Goal: Information Seeking & Learning: Learn about a topic

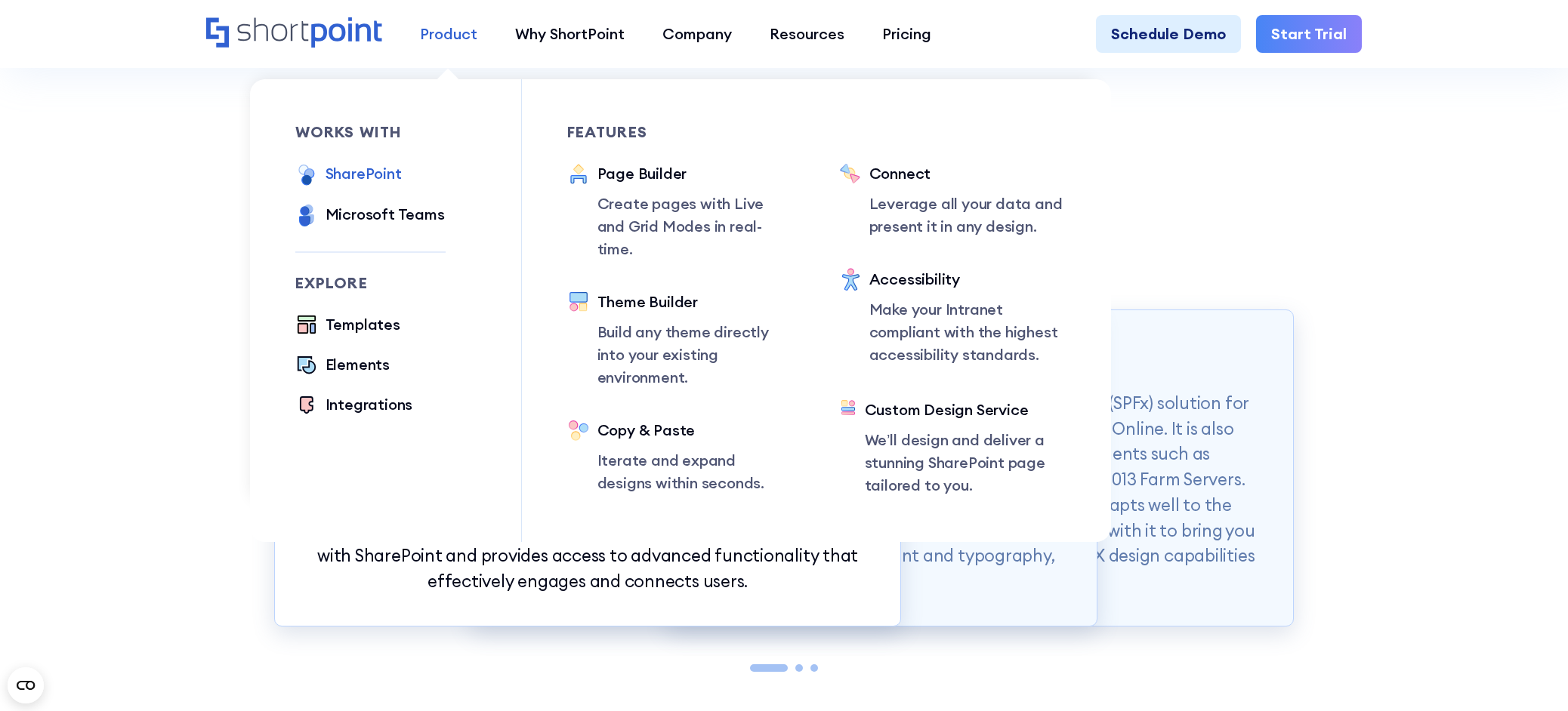
scroll to position [1510, 0]
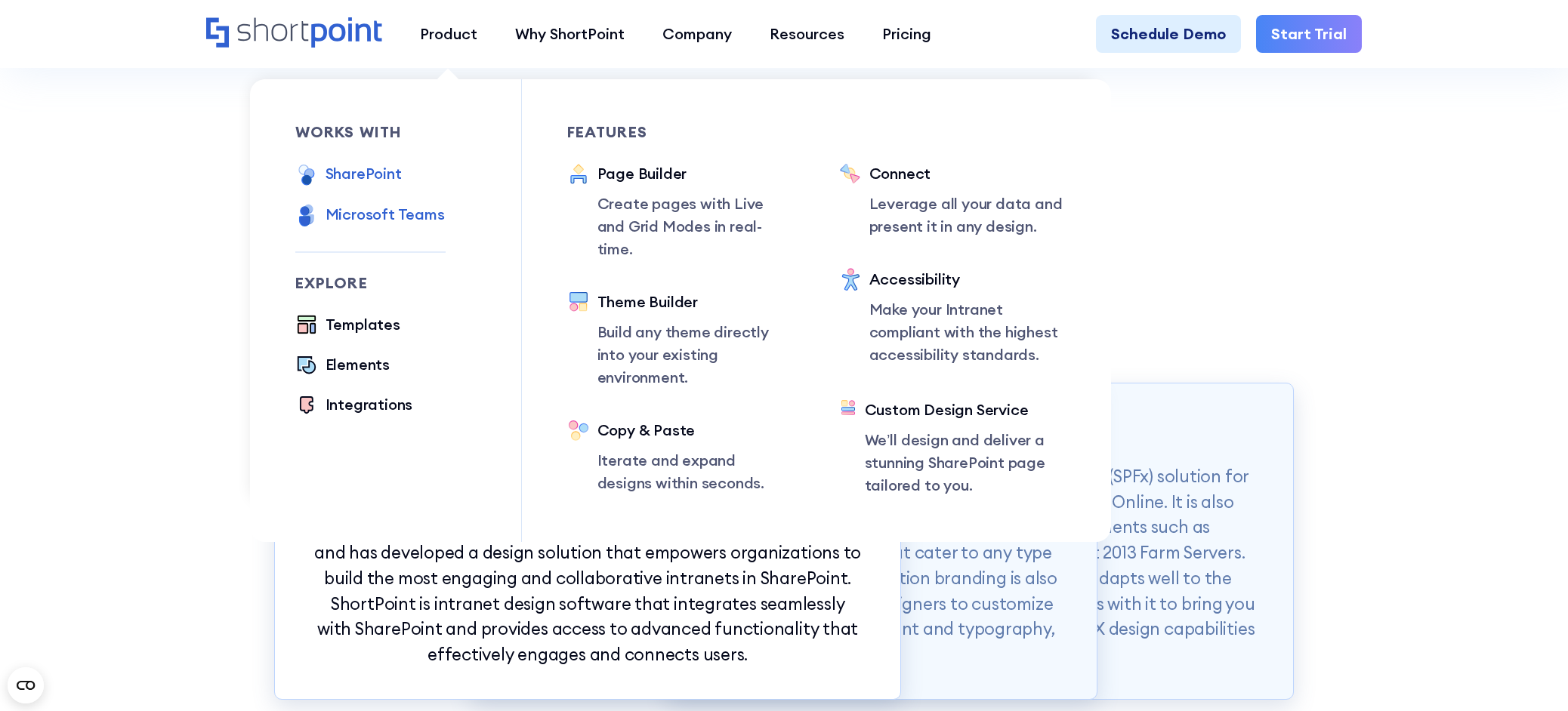
click at [391, 207] on div "Microsoft Teams" at bounding box center [385, 214] width 119 height 23
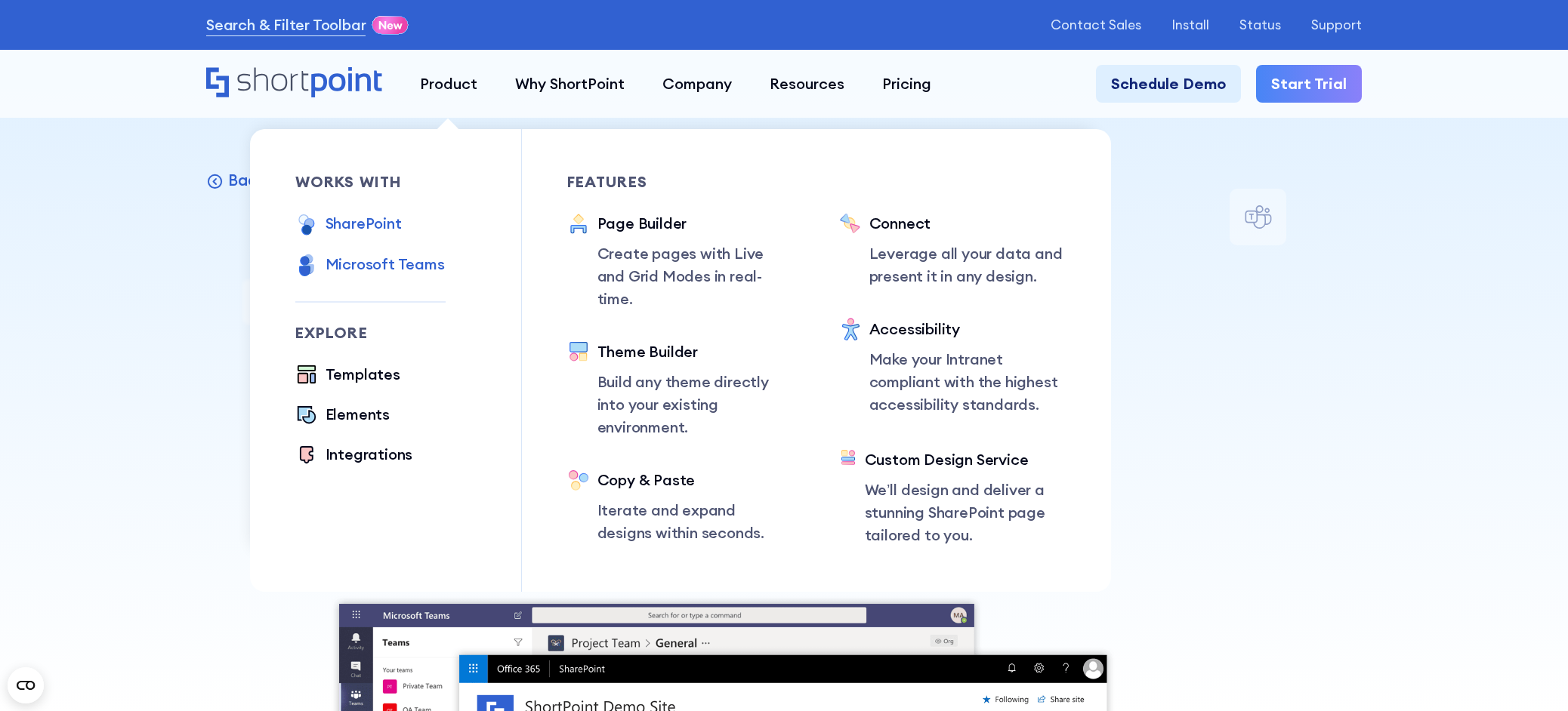
click at [375, 230] on div "SharePoint" at bounding box center [364, 224] width 76 height 23
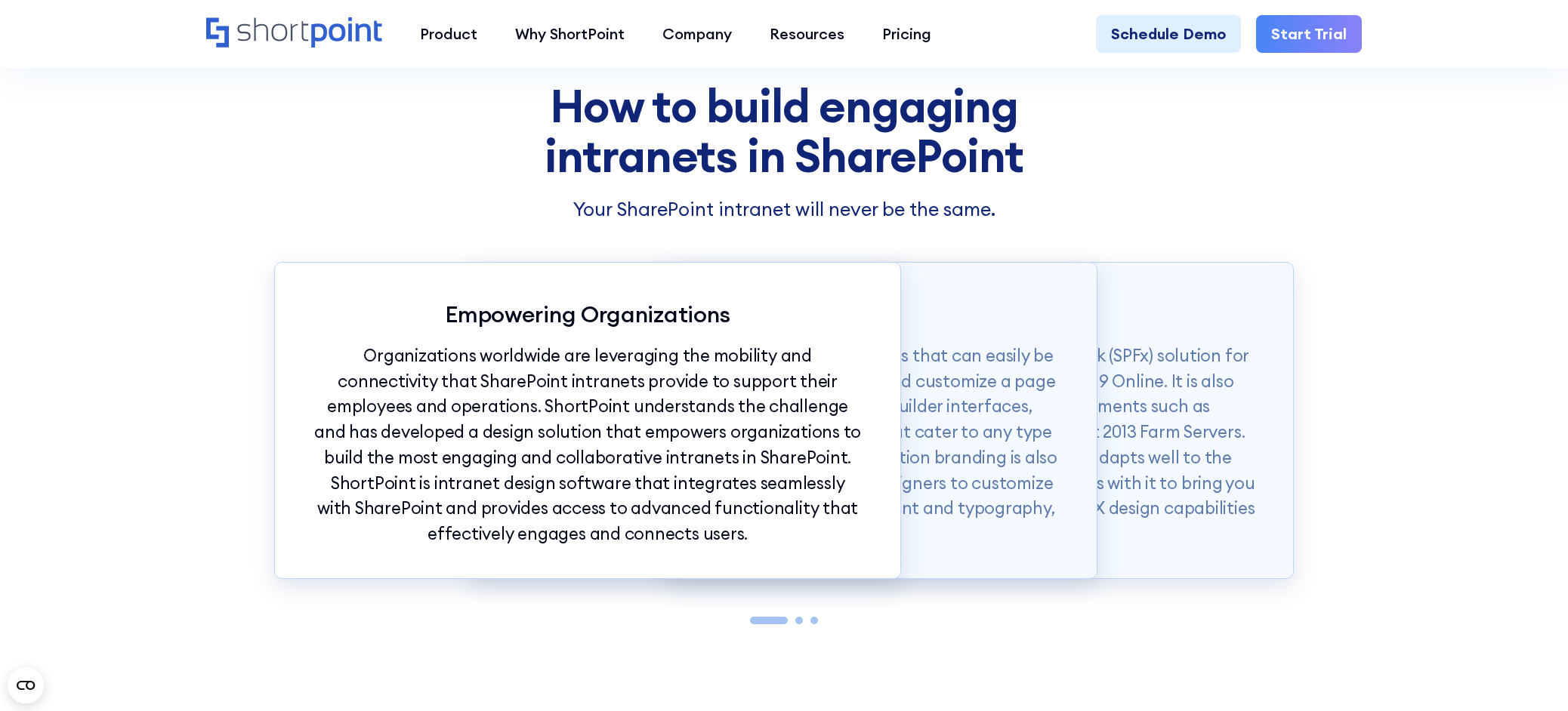
scroll to position [1737, 0]
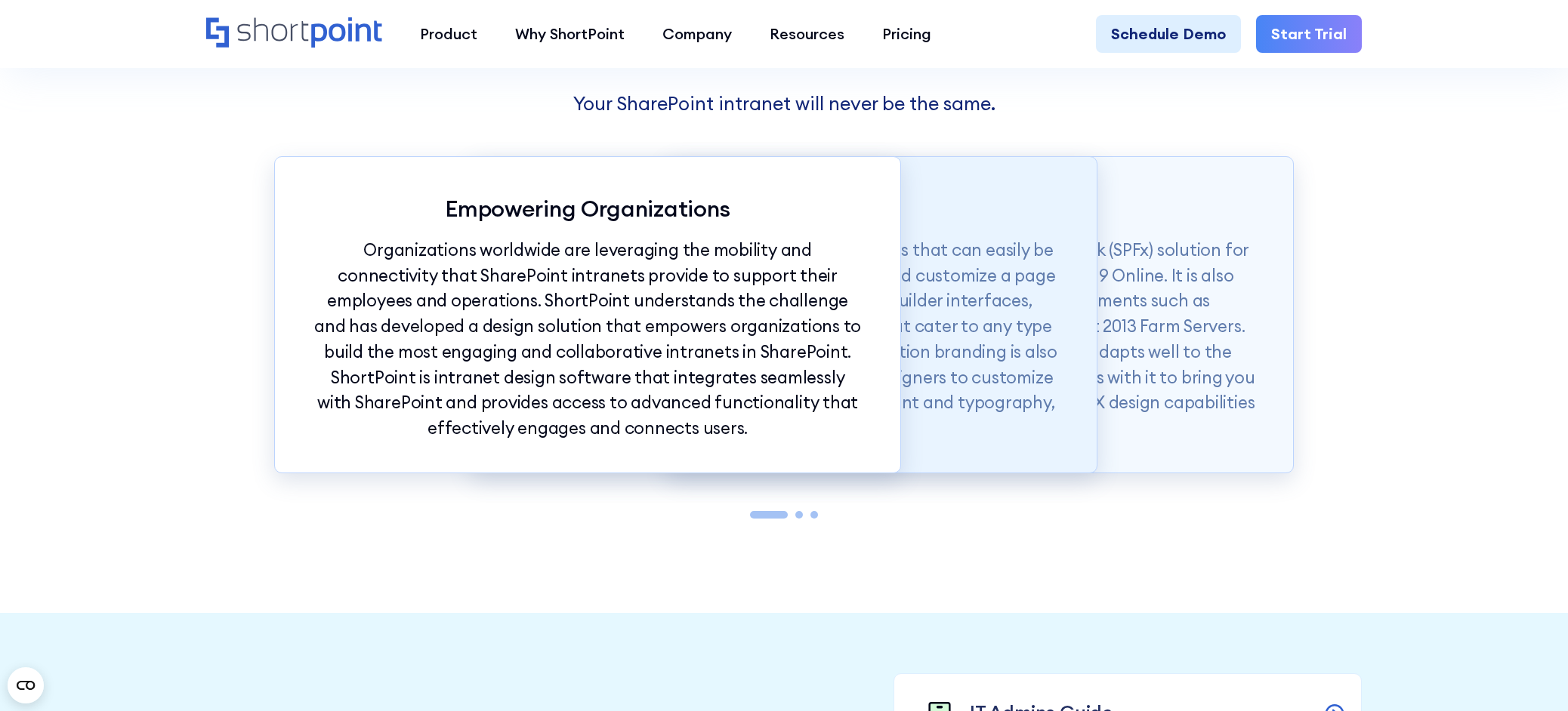
click at [925, 341] on p "ShortPoint also offers modern intranet templates that can easily be copied into…" at bounding box center [784, 339] width 550 height 204
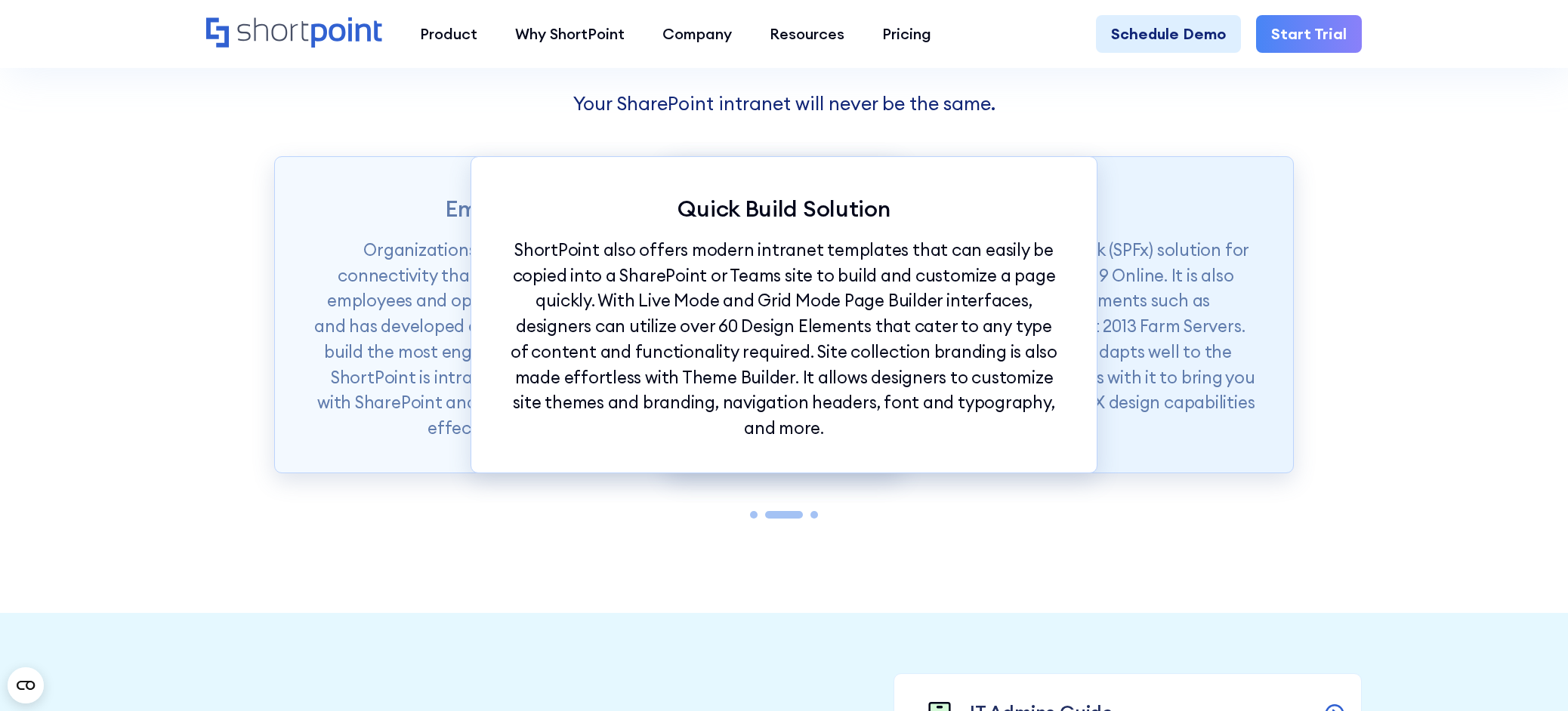
click at [1144, 306] on p "ShortPoint is available as a SharePoint Framework (SPFx) solution for SharePoin…" at bounding box center [981, 339] width 550 height 204
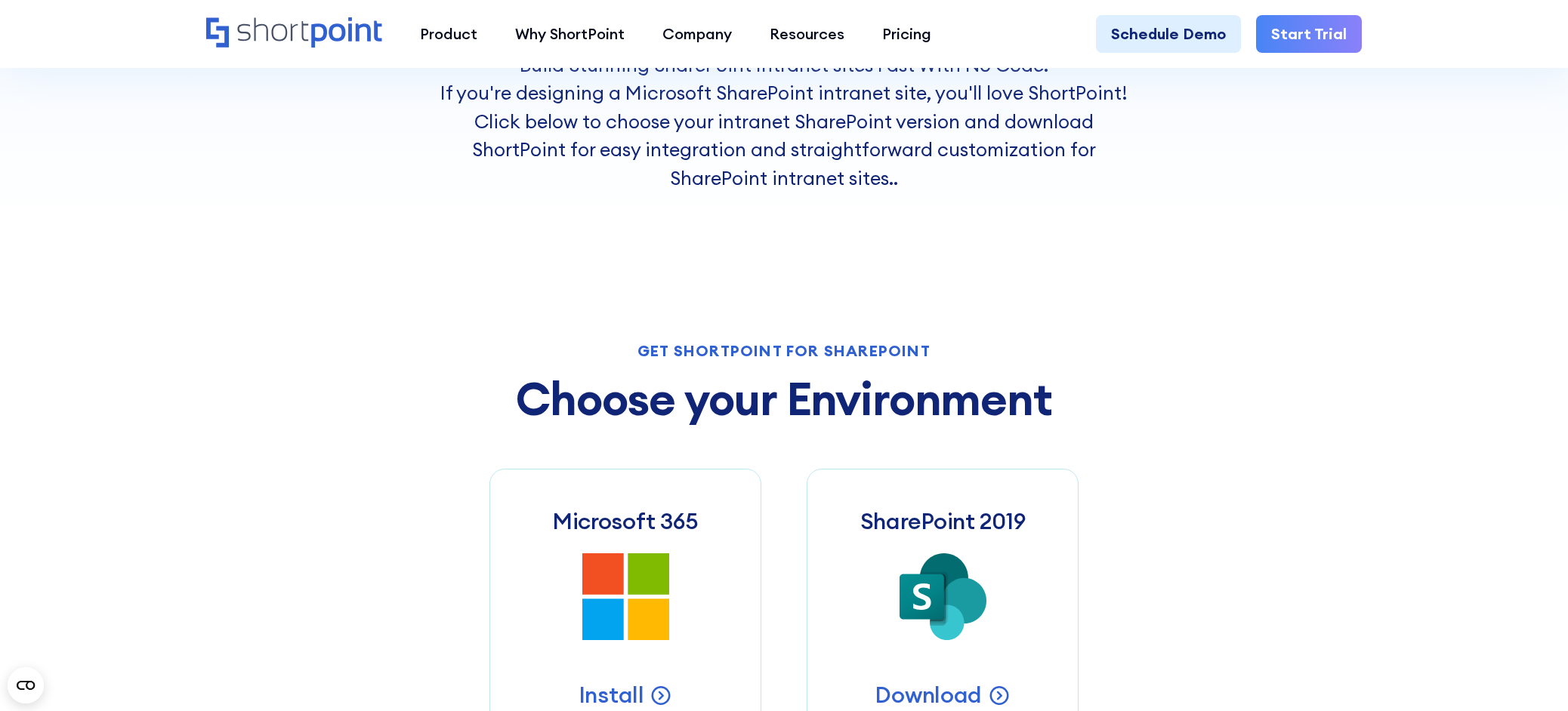
scroll to position [0, 0]
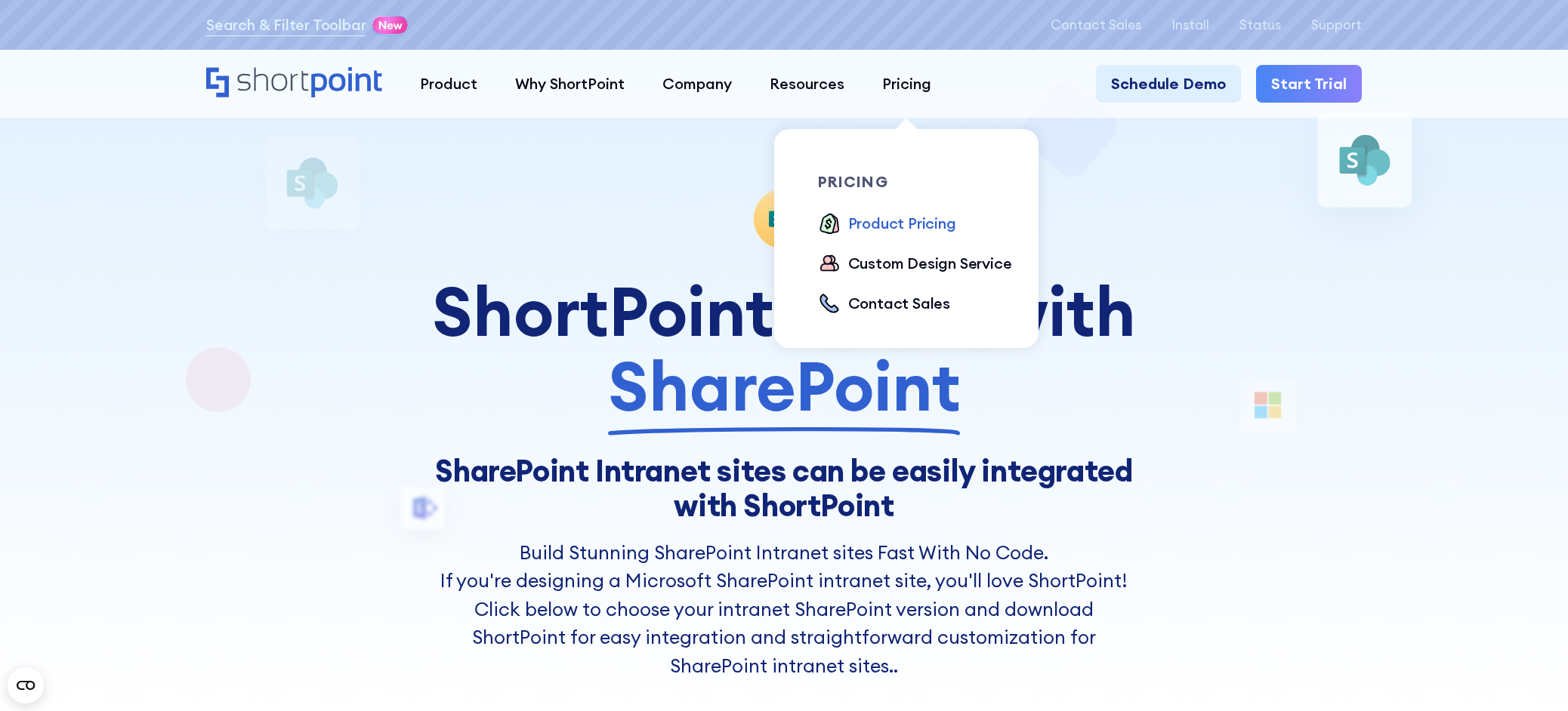
click at [913, 224] on div "Product Pricing" at bounding box center [902, 224] width 108 height 23
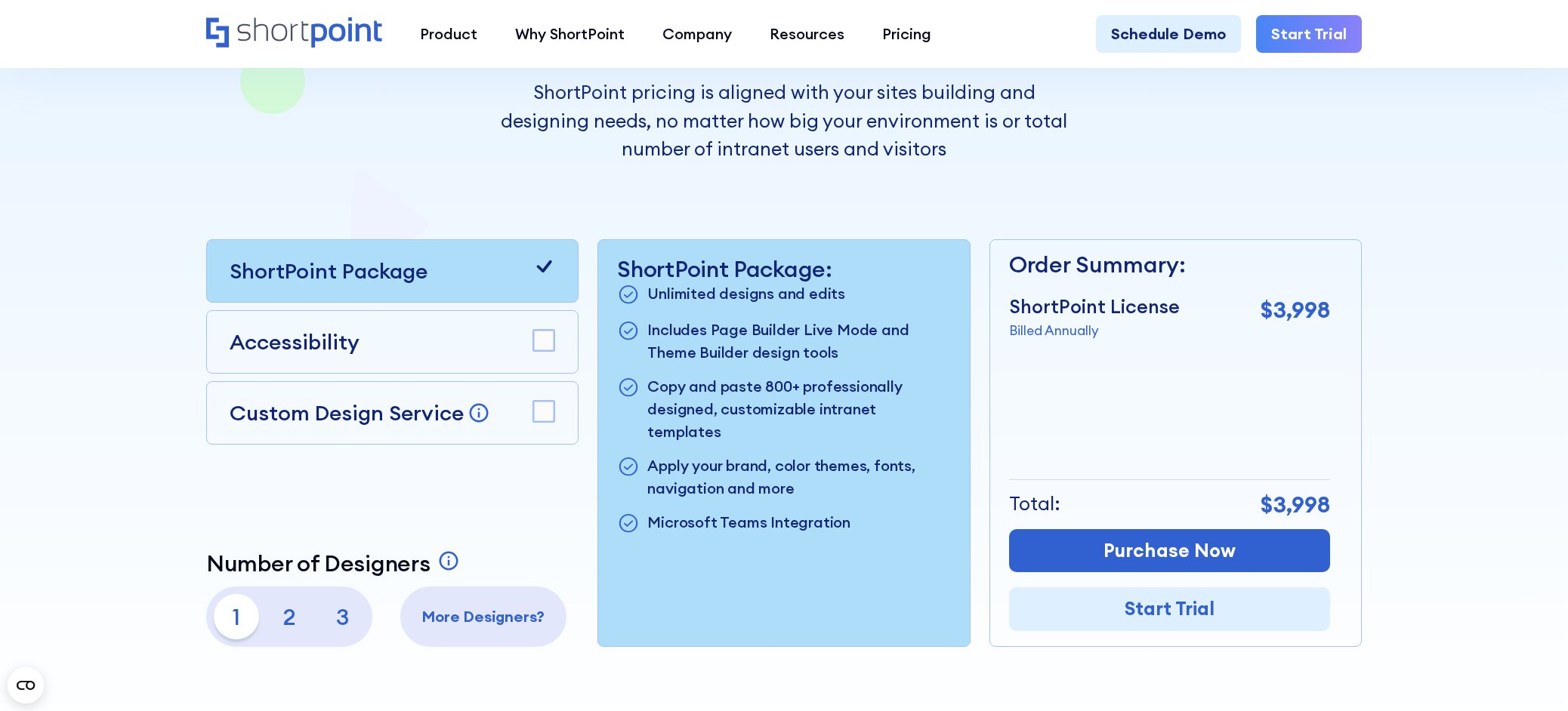
scroll to position [453, 0]
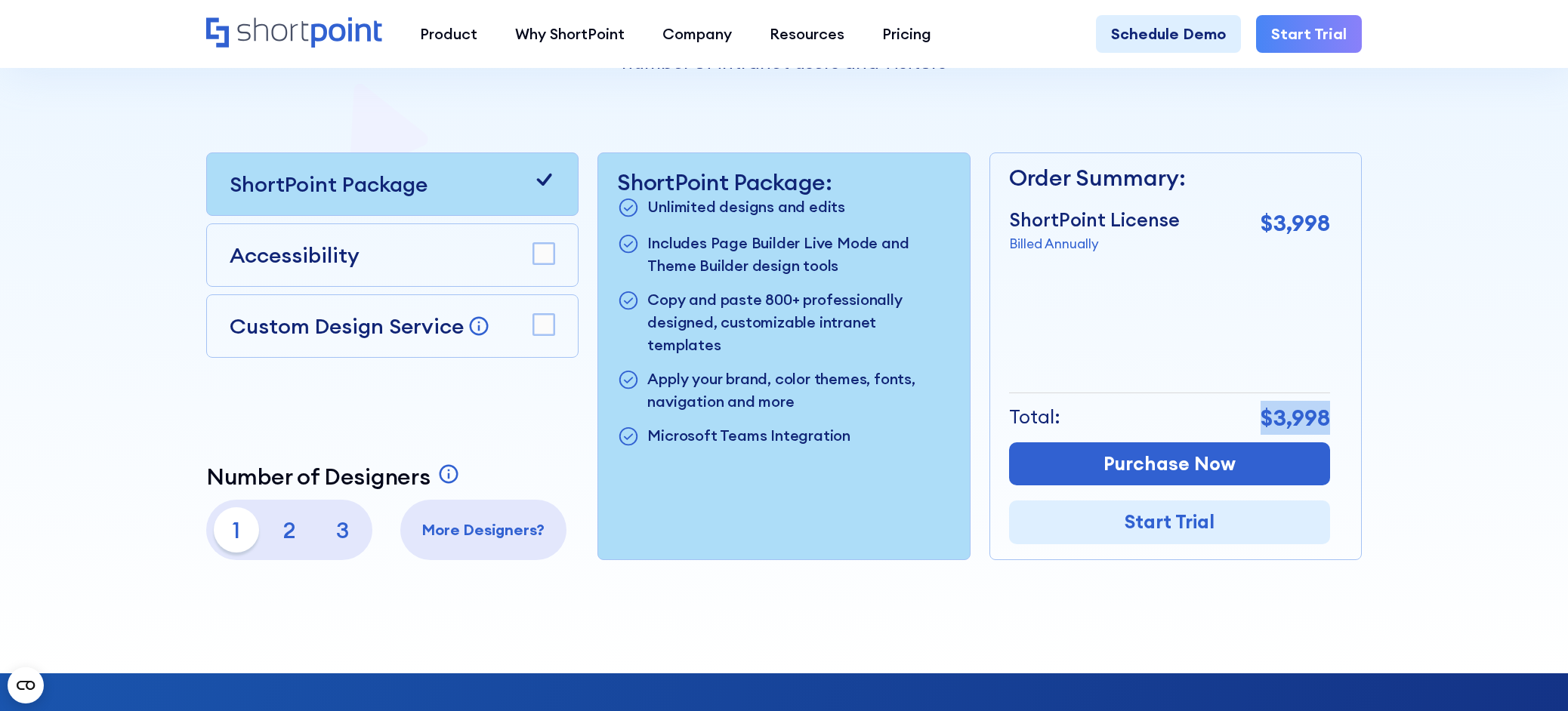
drag, startPoint x: 1323, startPoint y: 410, endPoint x: 1235, endPoint y: 410, distance: 88.0
click at [1235, 410] on div "Total: $3,998" at bounding box center [1170, 417] width 321 height 50
copy p "$3,998"
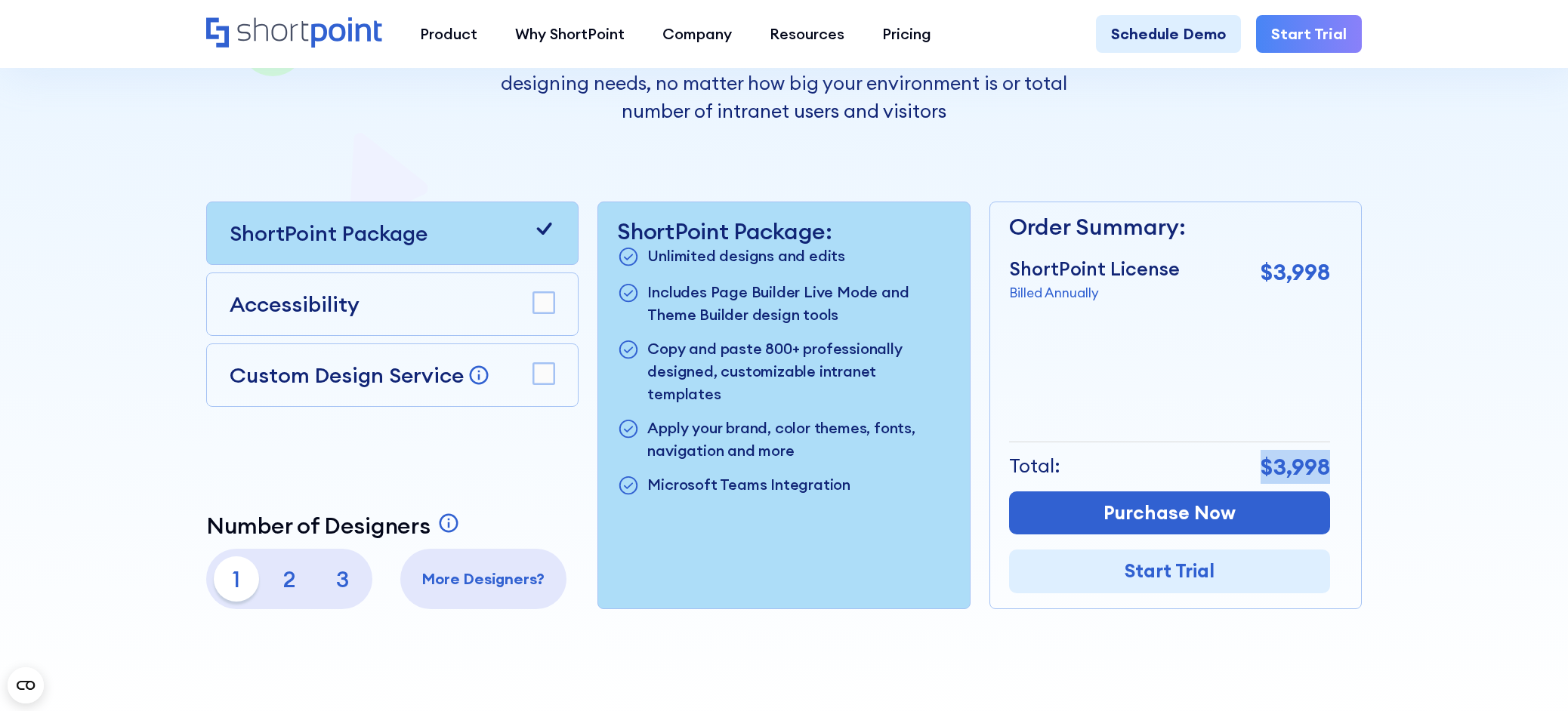
scroll to position [378, 0]
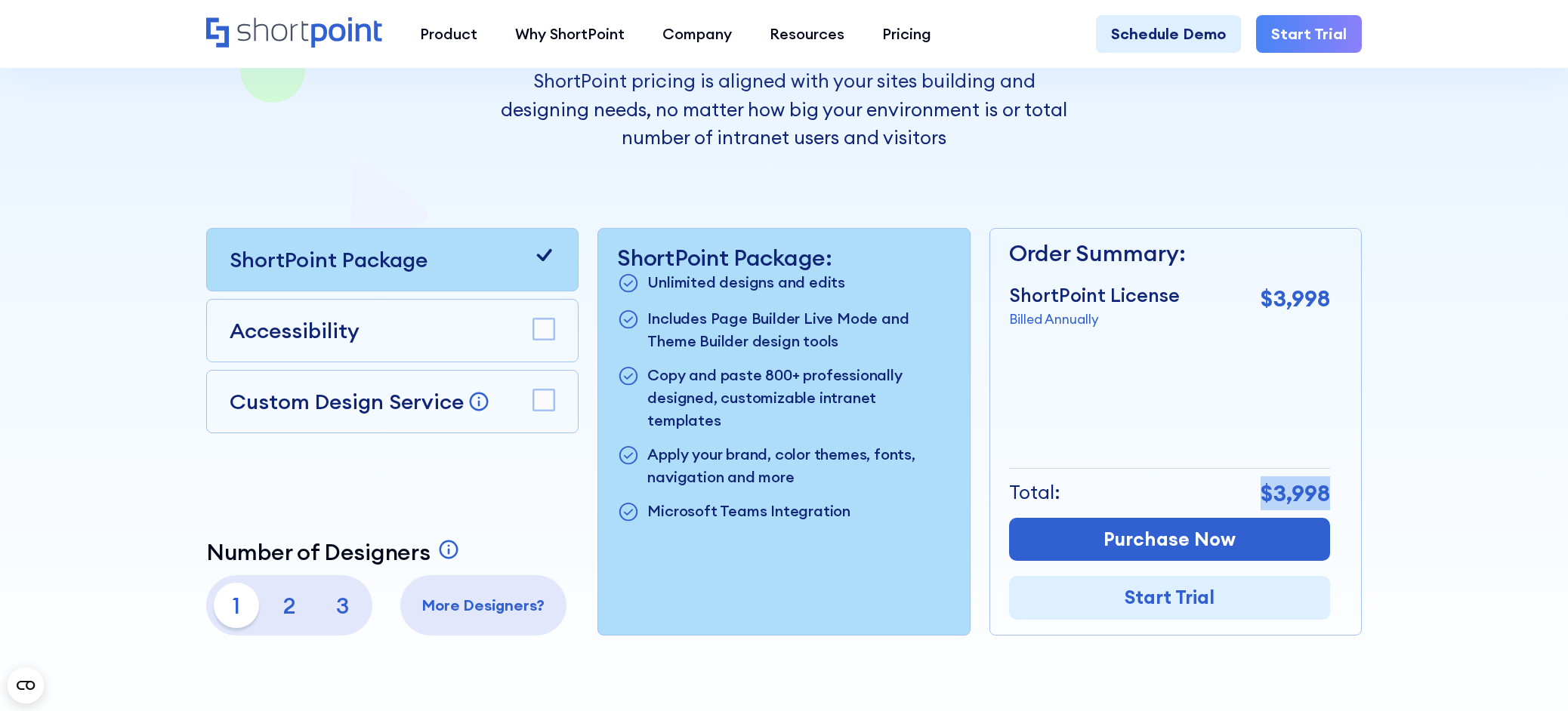
copy p "$3,998"
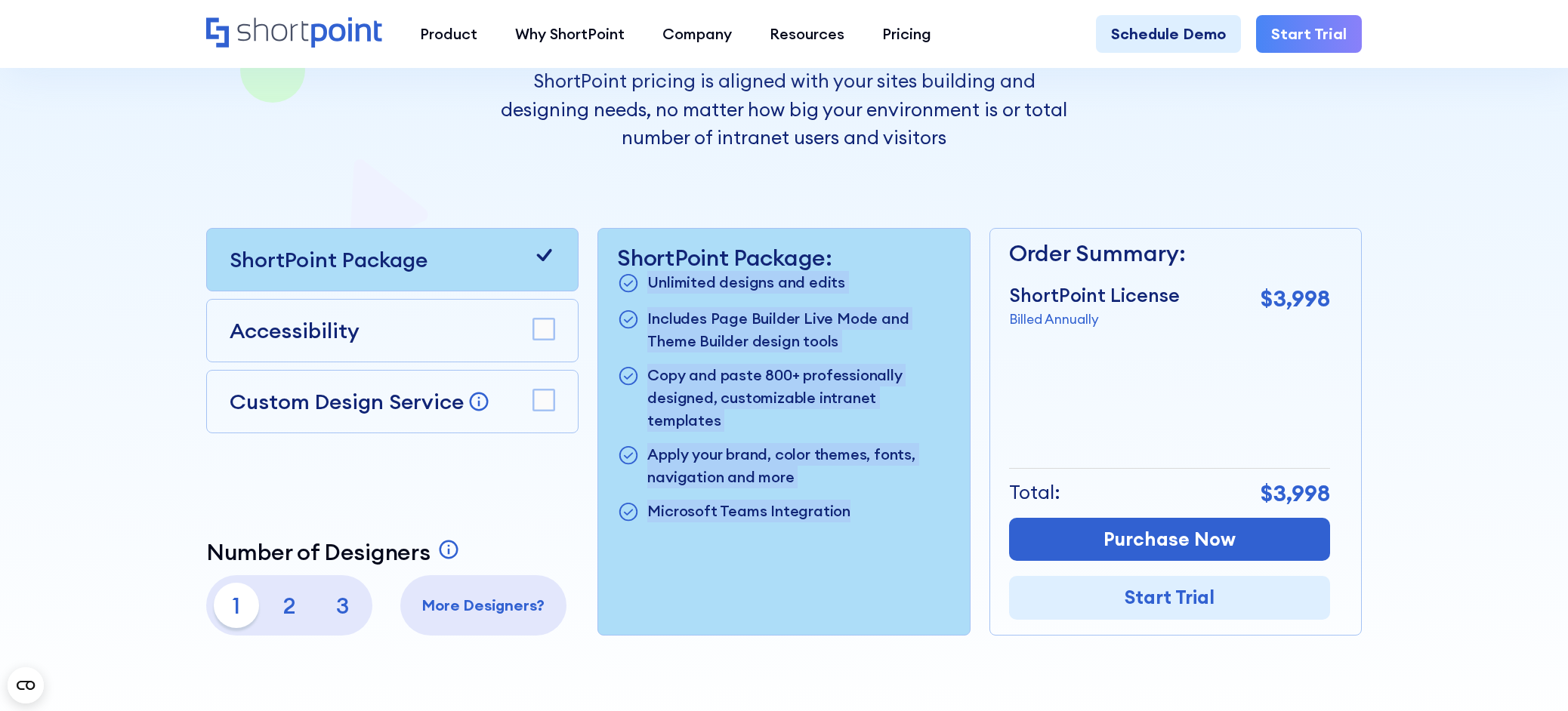
drag, startPoint x: 859, startPoint y: 493, endPoint x: 648, endPoint y: 281, distance: 299.1
click at [645, 277] on ul "Unlimited designs and edits Includes Page Builder Live Mode and Theme Builder d…" at bounding box center [783, 397] width 333 height 254
copy ul "Unlimited designs and edits Includes Page Builder Live Mode and Theme Builder d…"
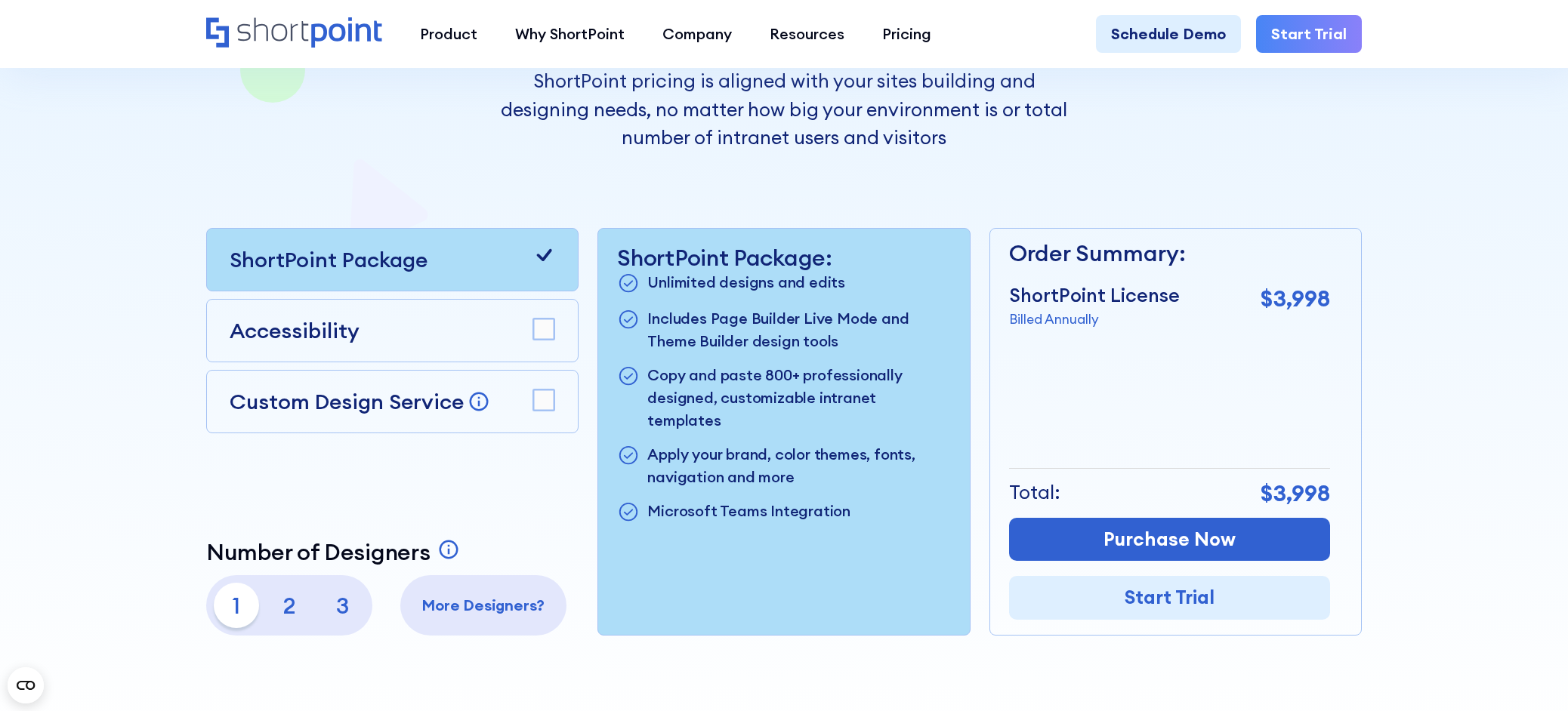
click at [529, 329] on div "Accessibility" at bounding box center [392, 331] width 326 height 32
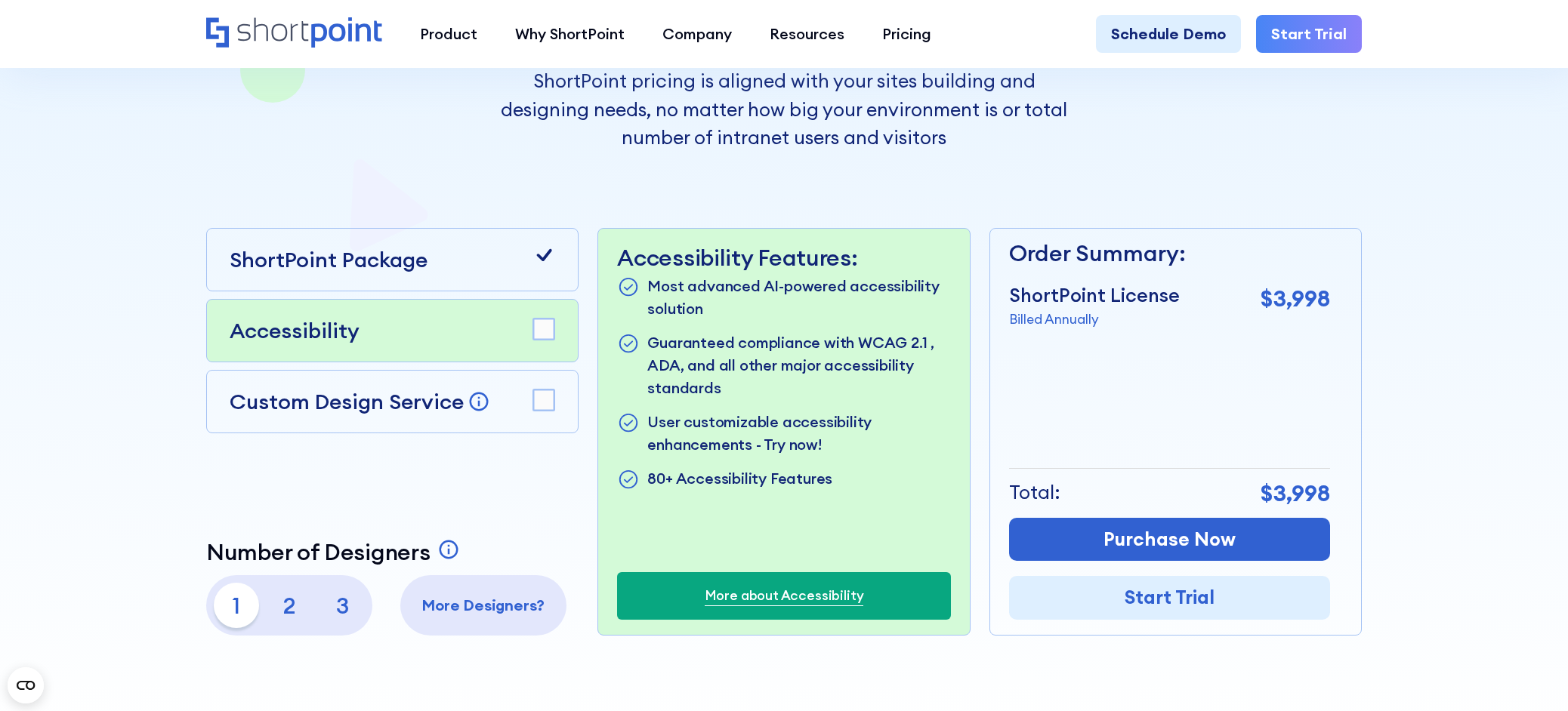
click at [516, 385] on div "Custom Design Service Bring your dream design to life with our Custom Design Se…" at bounding box center [392, 401] width 326 height 32
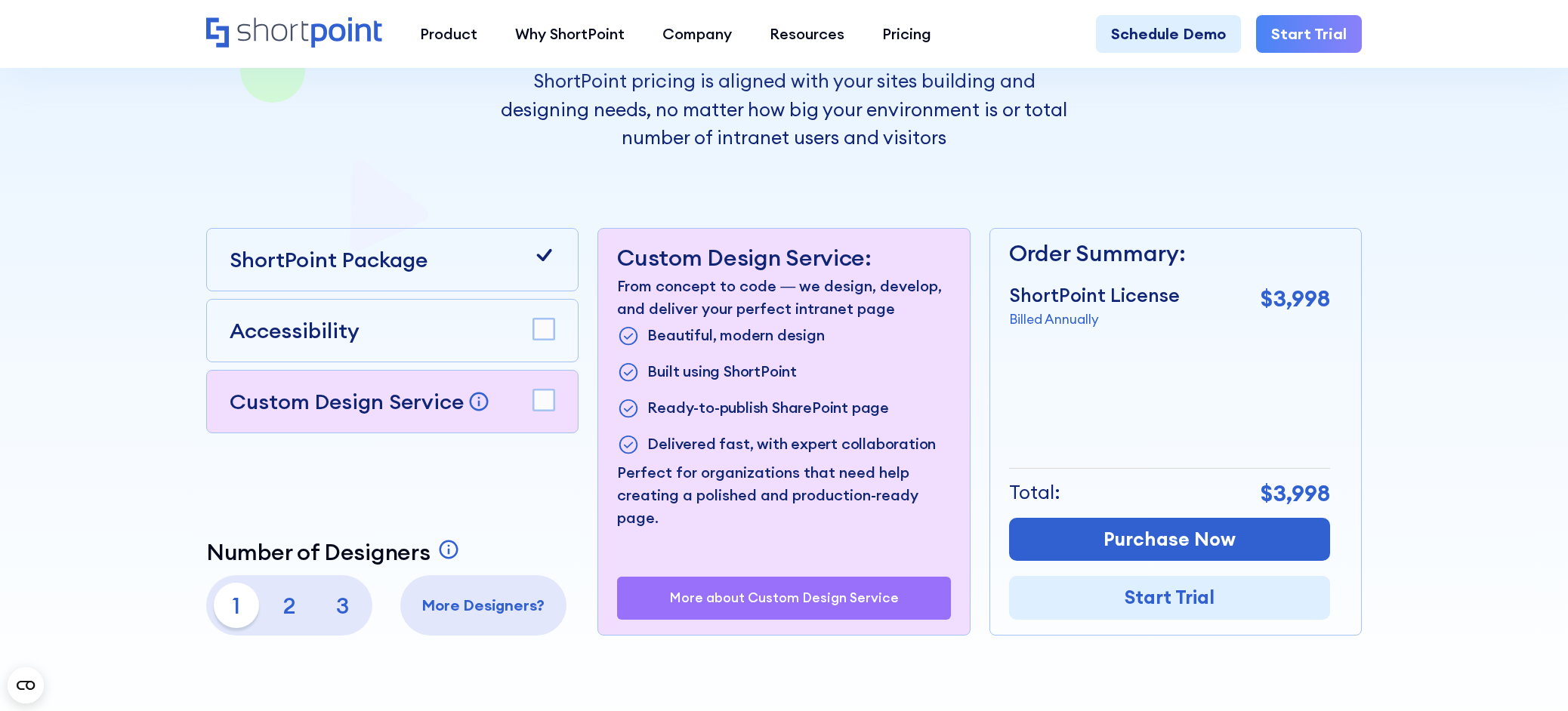
click at [432, 331] on div "Accessibility" at bounding box center [392, 331] width 326 height 32
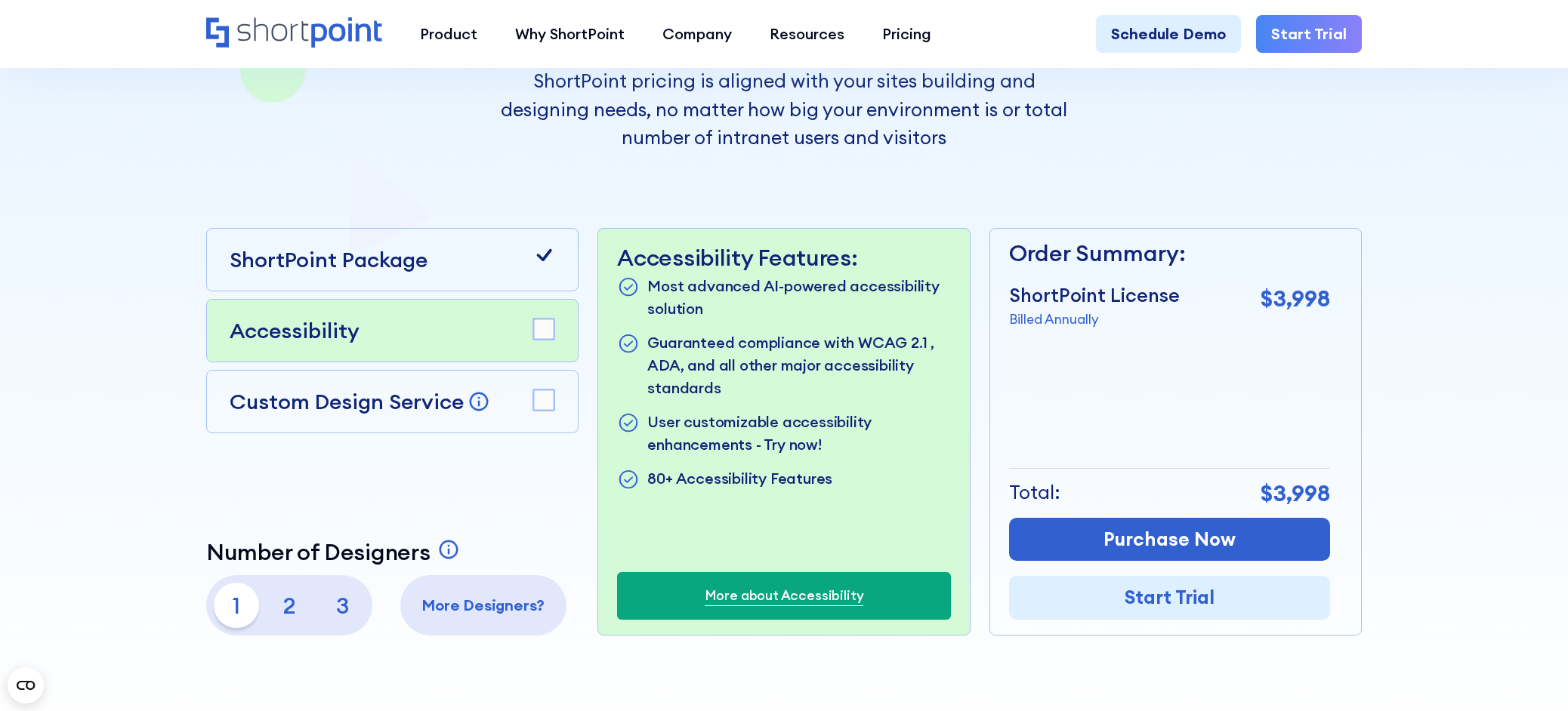
click at [299, 611] on p "2" at bounding box center [289, 606] width 46 height 46
click at [342, 615] on p "3" at bounding box center [343, 606] width 46 height 46
click at [248, 594] on p "1" at bounding box center [236, 606] width 46 height 46
click at [311, 601] on p "2" at bounding box center [289, 606] width 46 height 46
click at [341, 603] on p "3" at bounding box center [343, 606] width 46 height 46
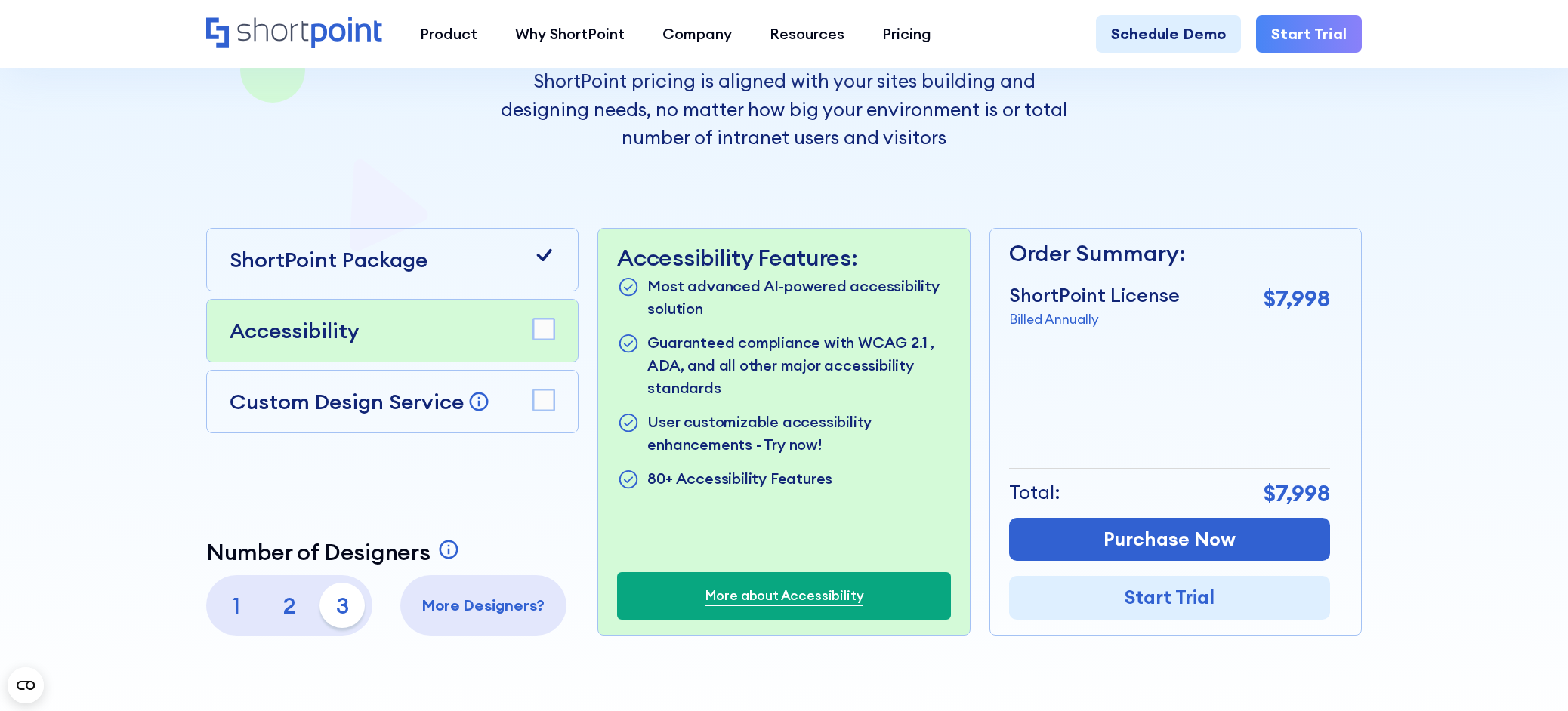
click at [268, 599] on p "2" at bounding box center [289, 606] width 46 height 46
click at [252, 601] on p "1" at bounding box center [236, 606] width 46 height 46
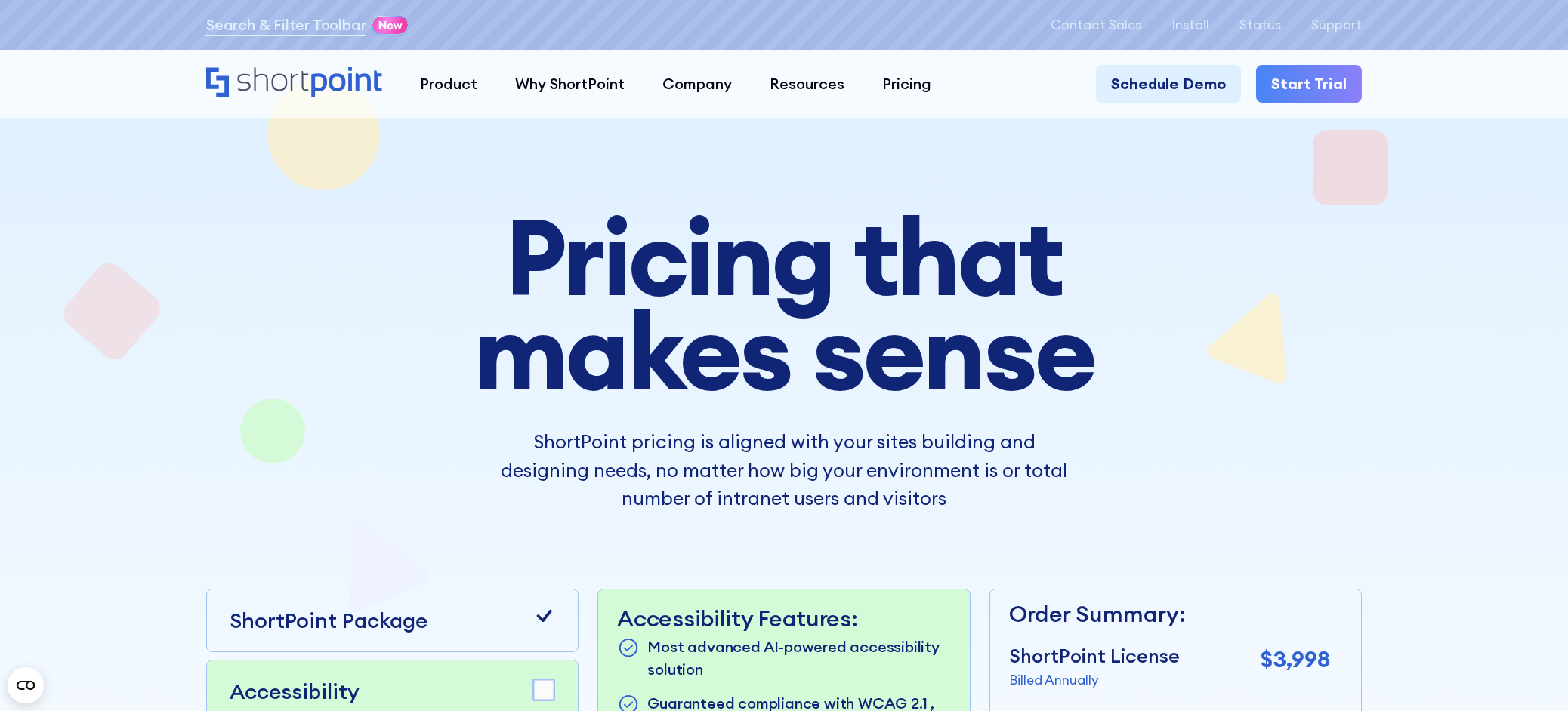
scroll to position [0, 0]
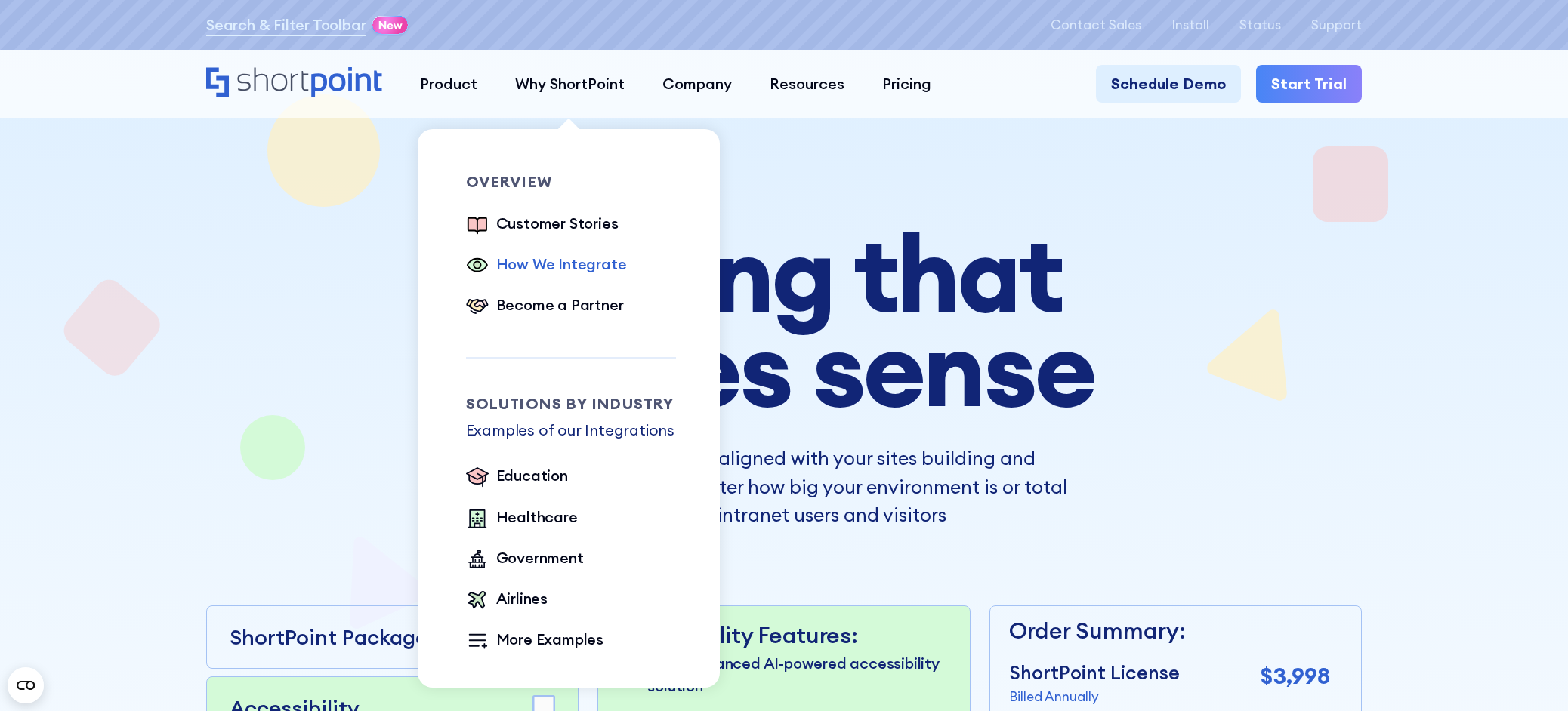
click at [574, 256] on div "How We Integrate" at bounding box center [561, 264] width 131 height 23
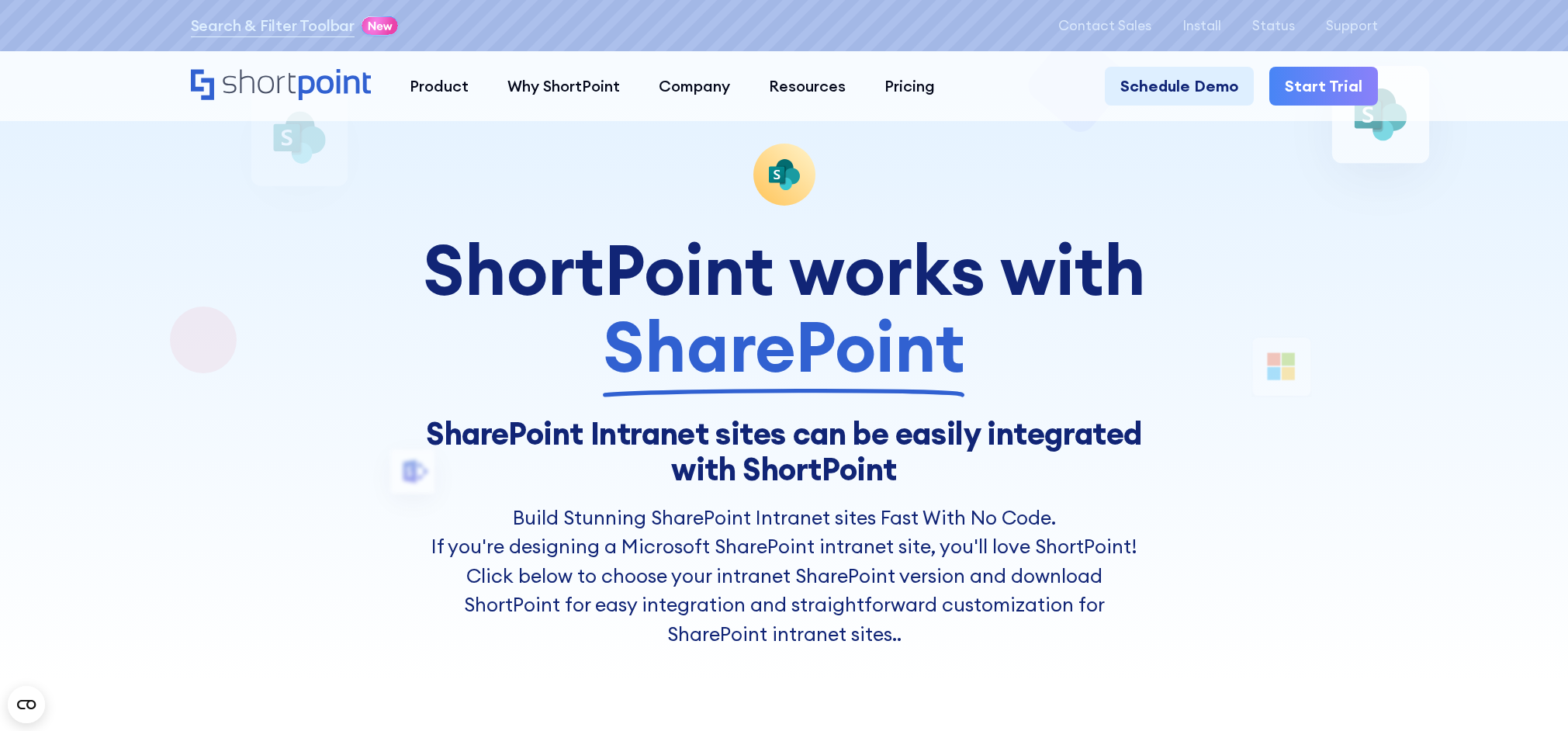
scroll to position [78, 0]
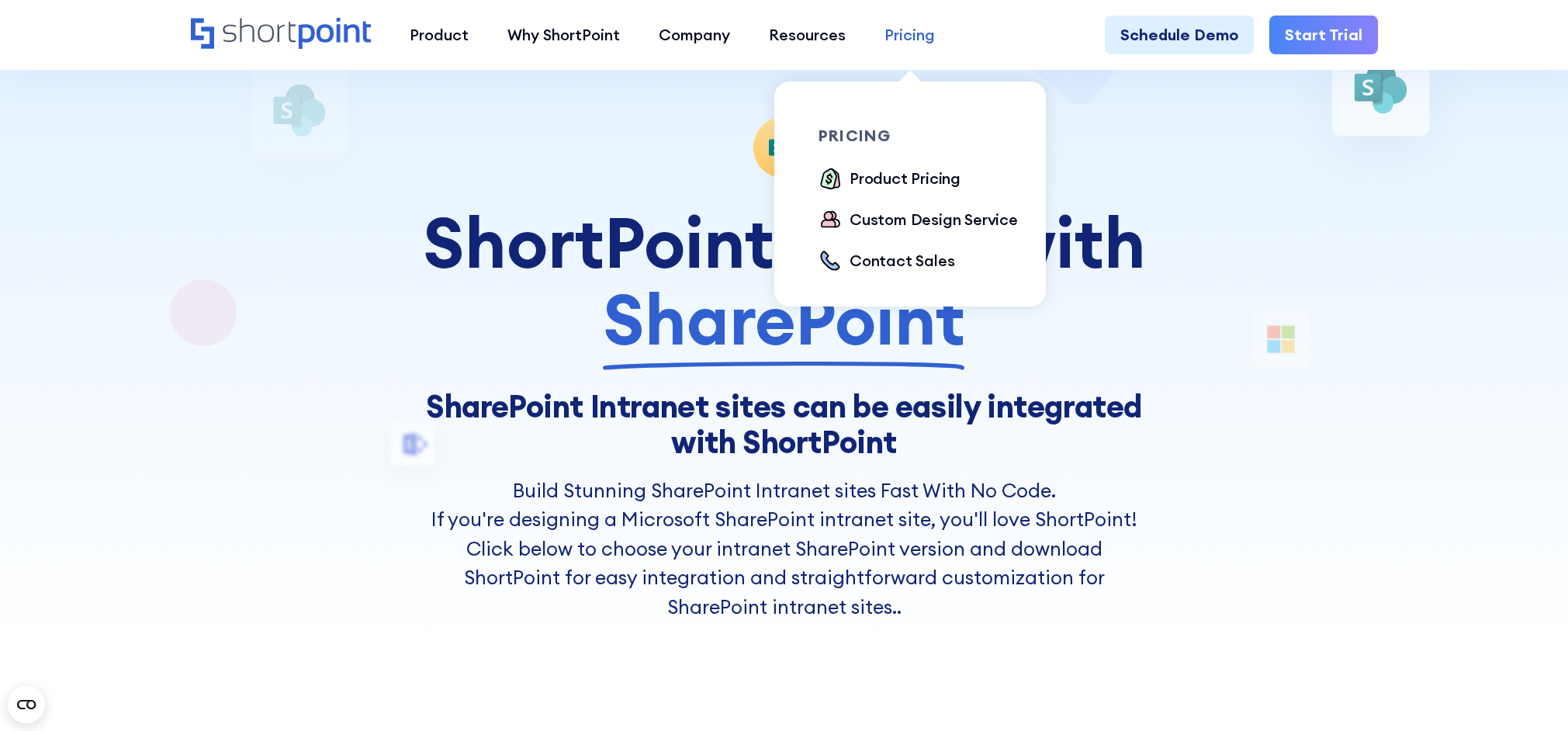
click at [913, 36] on div "Pricing" at bounding box center [909, 35] width 50 height 23
click at [901, 179] on div "Product Pricing" at bounding box center [905, 178] width 111 height 23
